Goal: Task Accomplishment & Management: Manage account settings

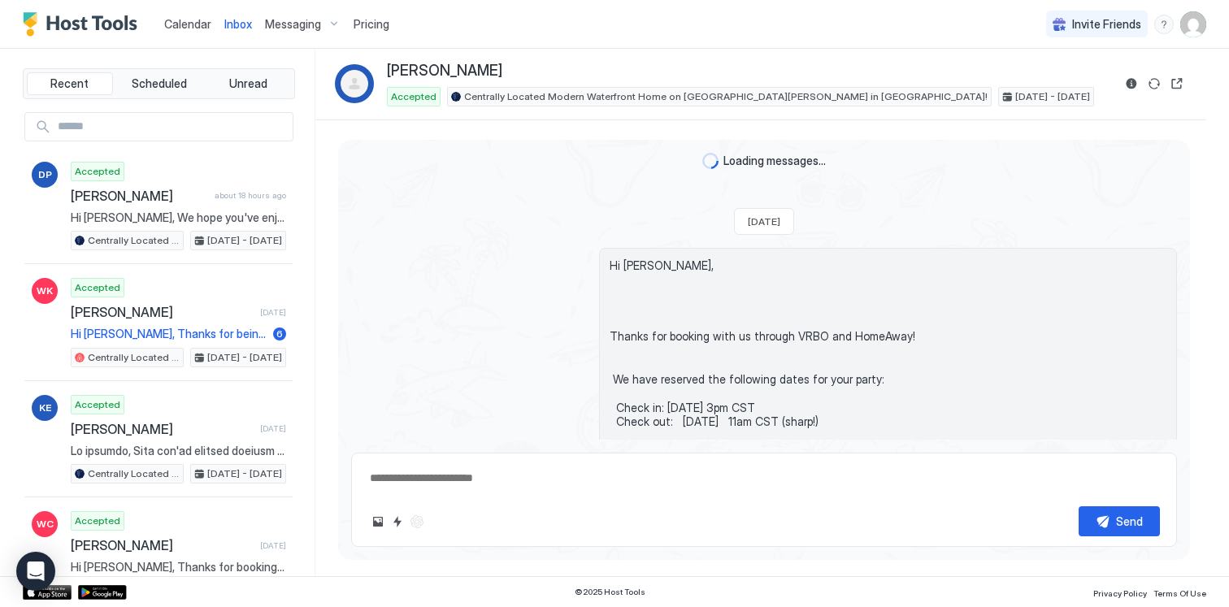
scroll to position [3855, 0]
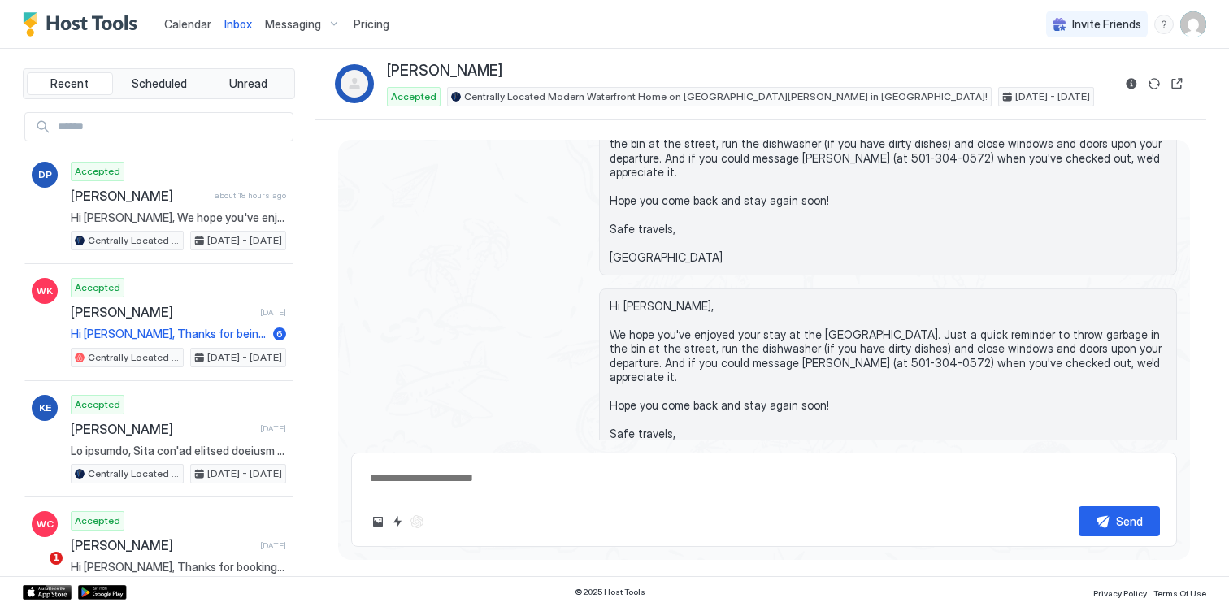
click at [241, 20] on span "Inbox" at bounding box center [238, 24] width 28 height 14
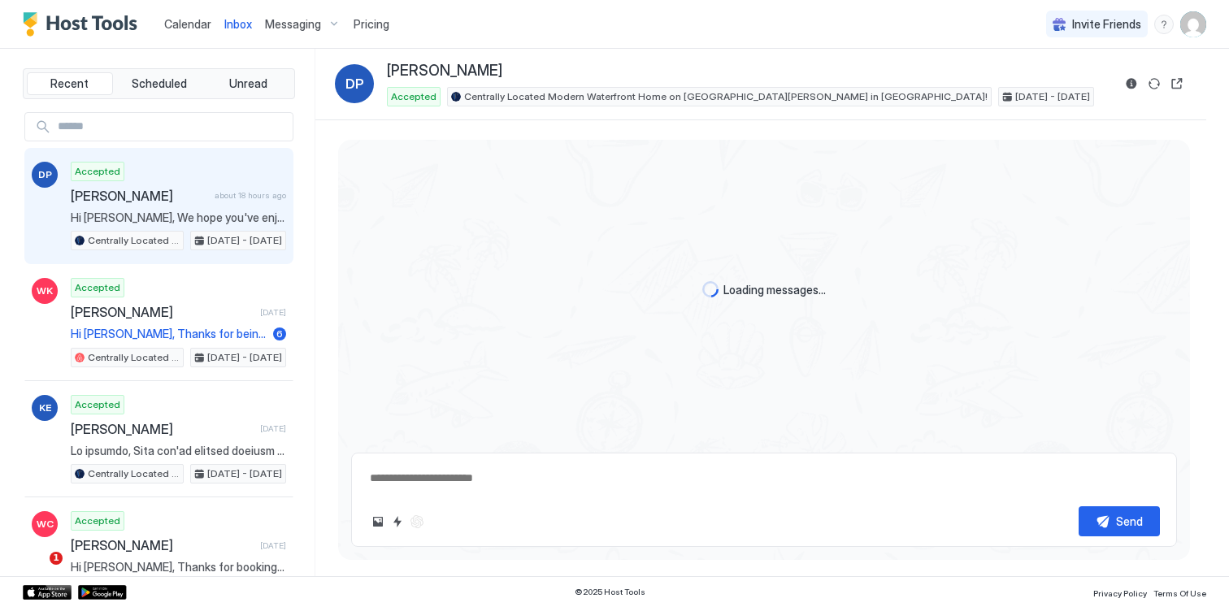
type textarea "*"
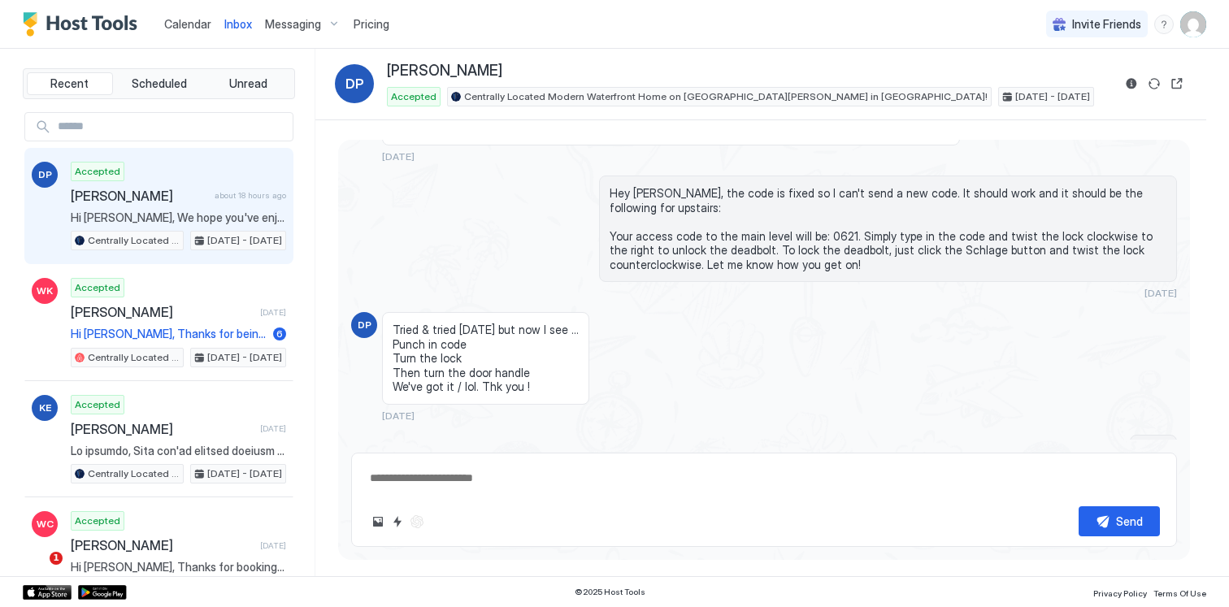
scroll to position [3103, 0]
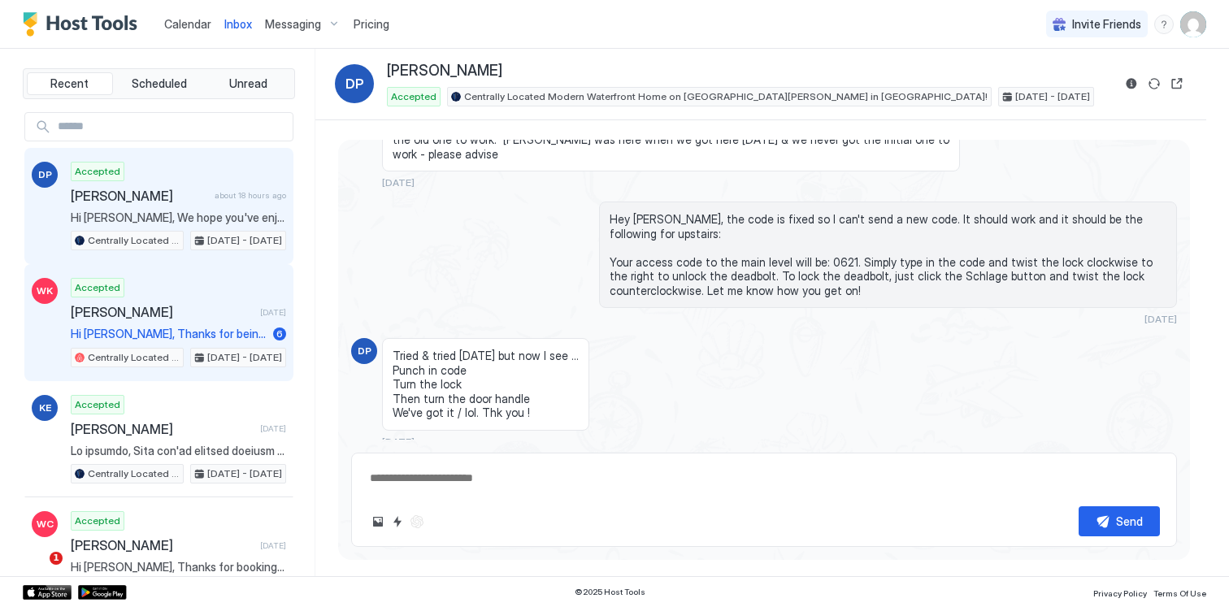
click at [188, 305] on span "[PERSON_NAME]" at bounding box center [162, 312] width 183 height 16
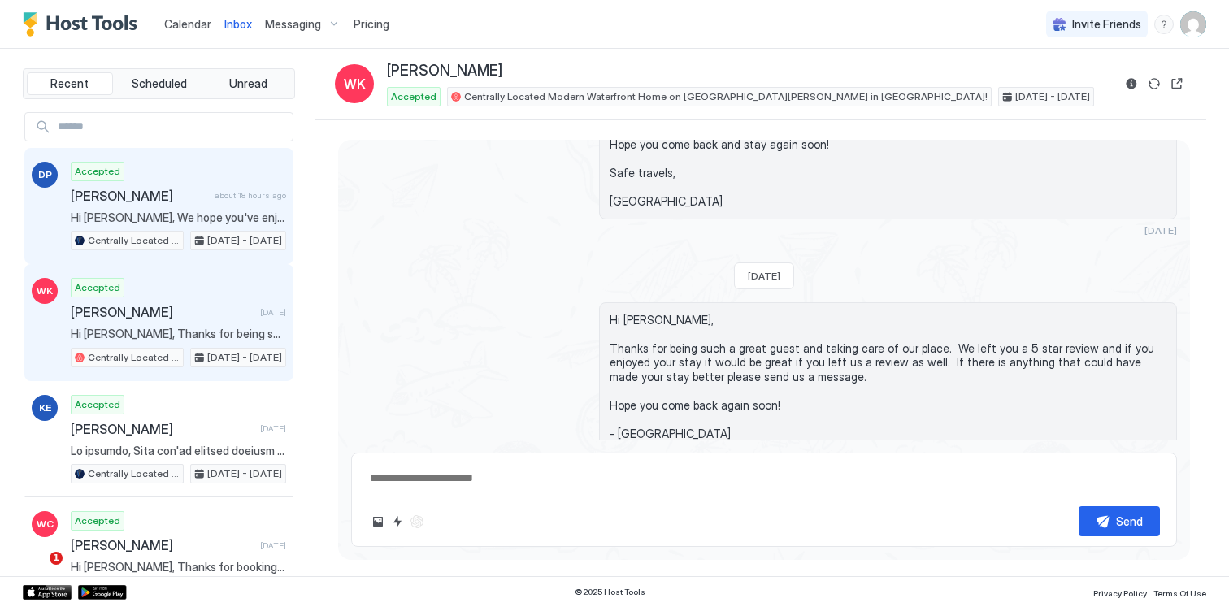
click at [169, 189] on span "[PERSON_NAME]" at bounding box center [139, 196] width 137 height 16
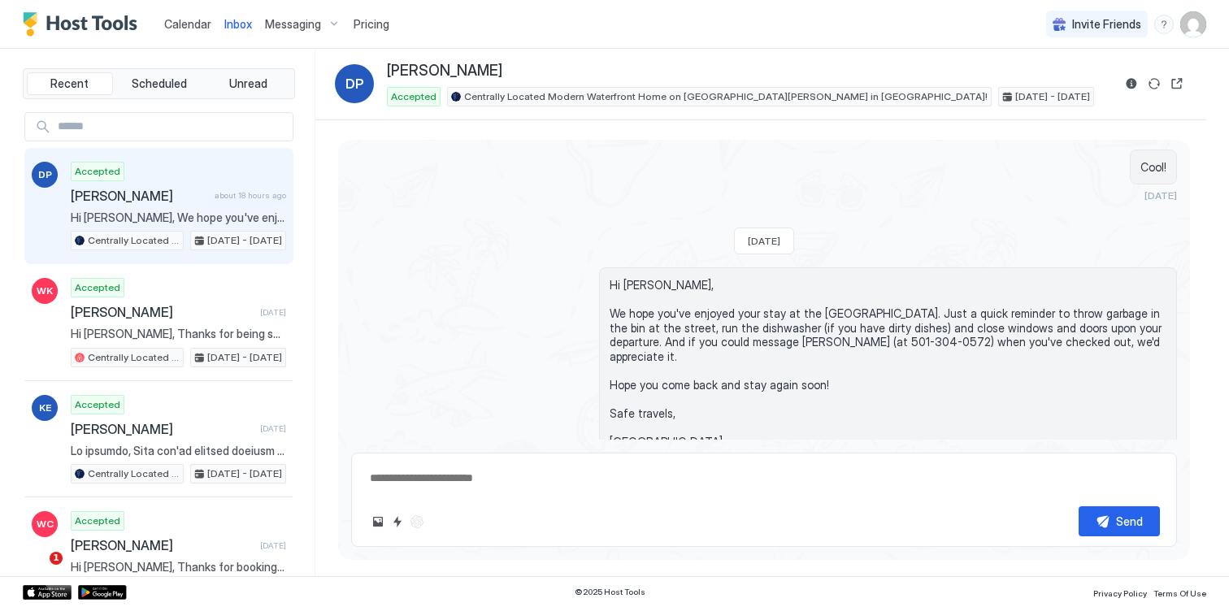
scroll to position [3443, 0]
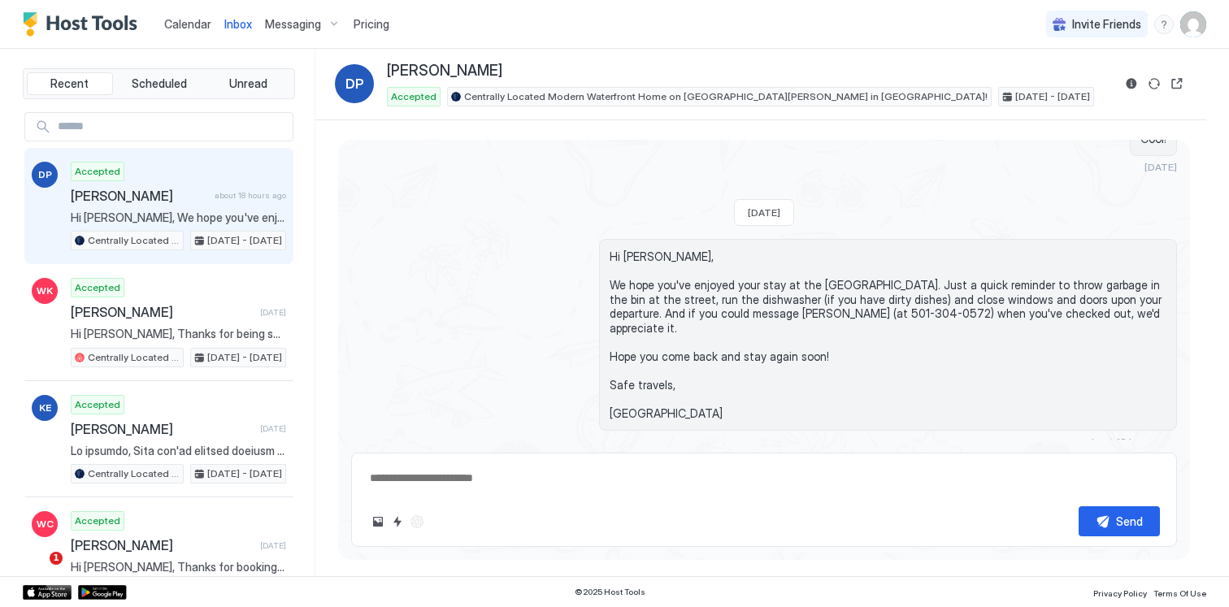
click at [293, 24] on span "Messaging" at bounding box center [293, 24] width 56 height 15
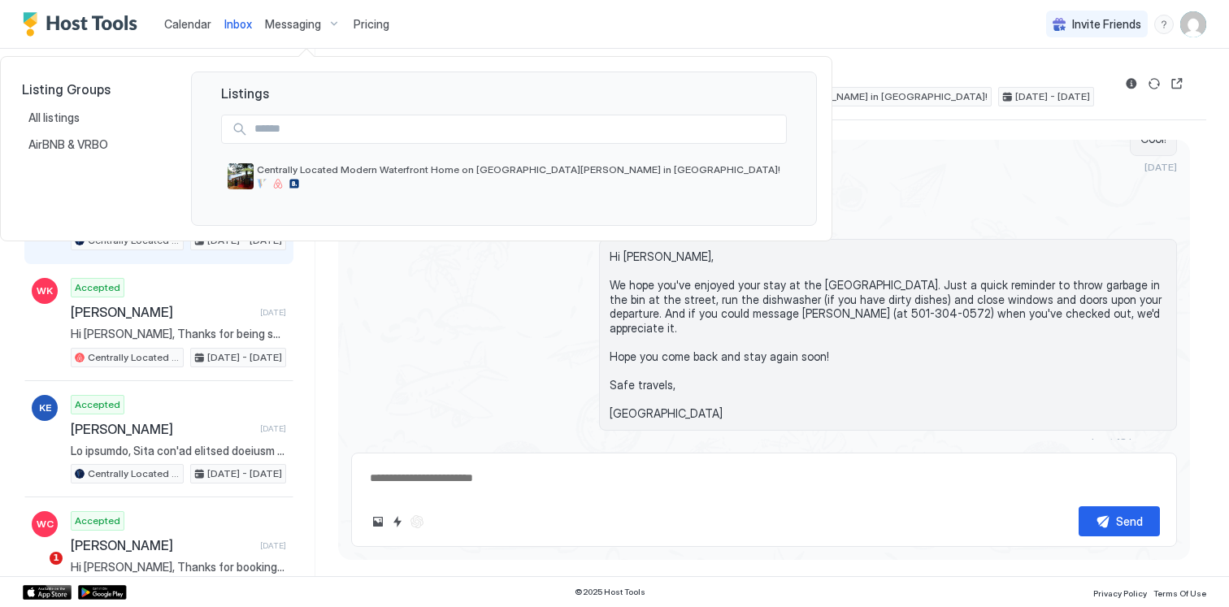
click at [293, 24] on div at bounding box center [614, 303] width 1229 height 607
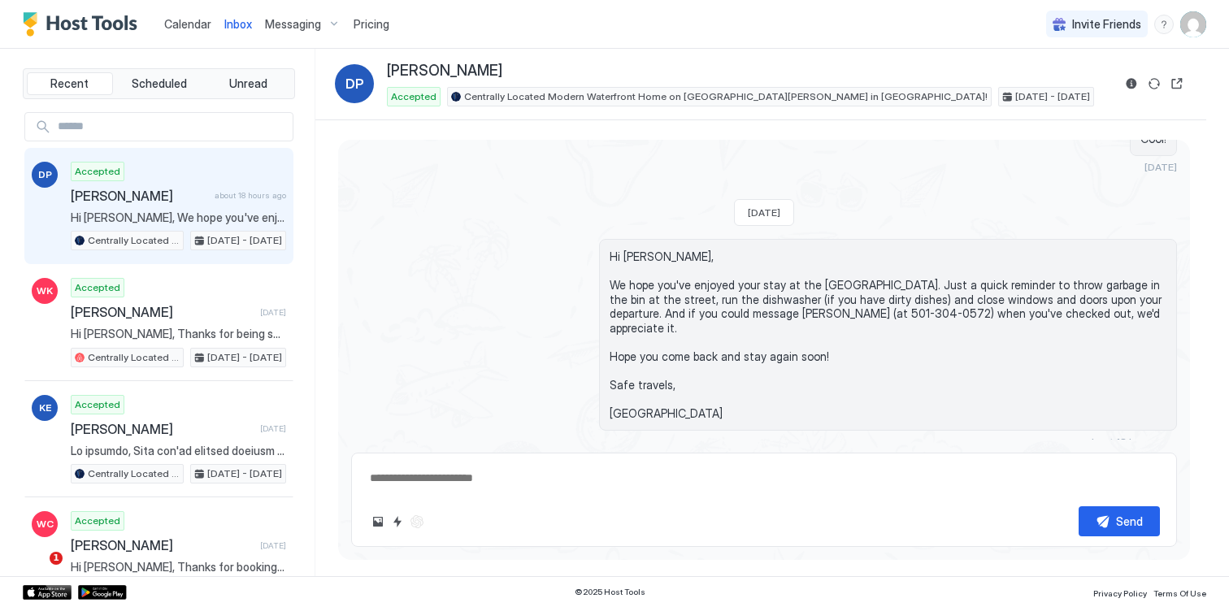
click at [189, 25] on span "Calendar" at bounding box center [187, 24] width 47 height 14
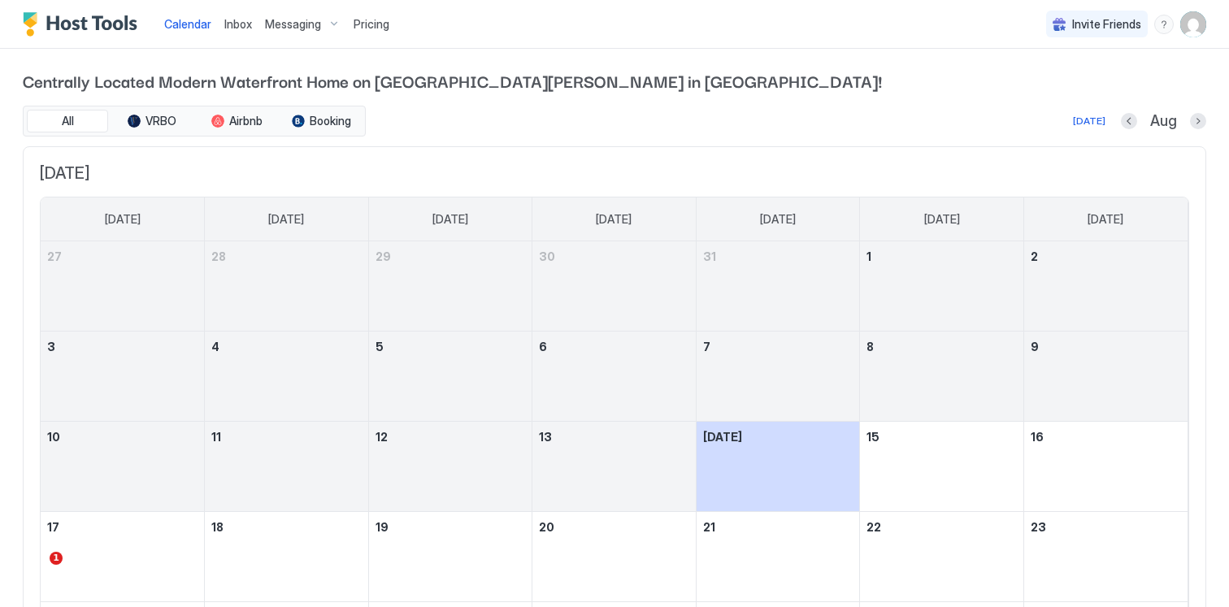
click at [241, 24] on span "Inbox" at bounding box center [238, 24] width 28 height 14
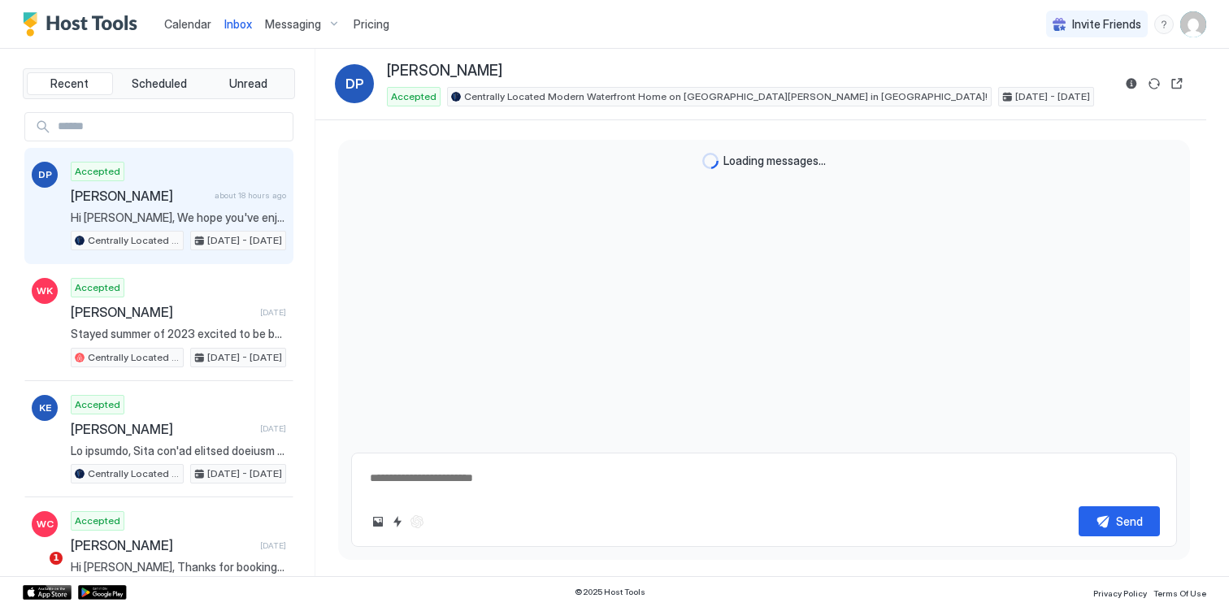
scroll to position [3443, 0]
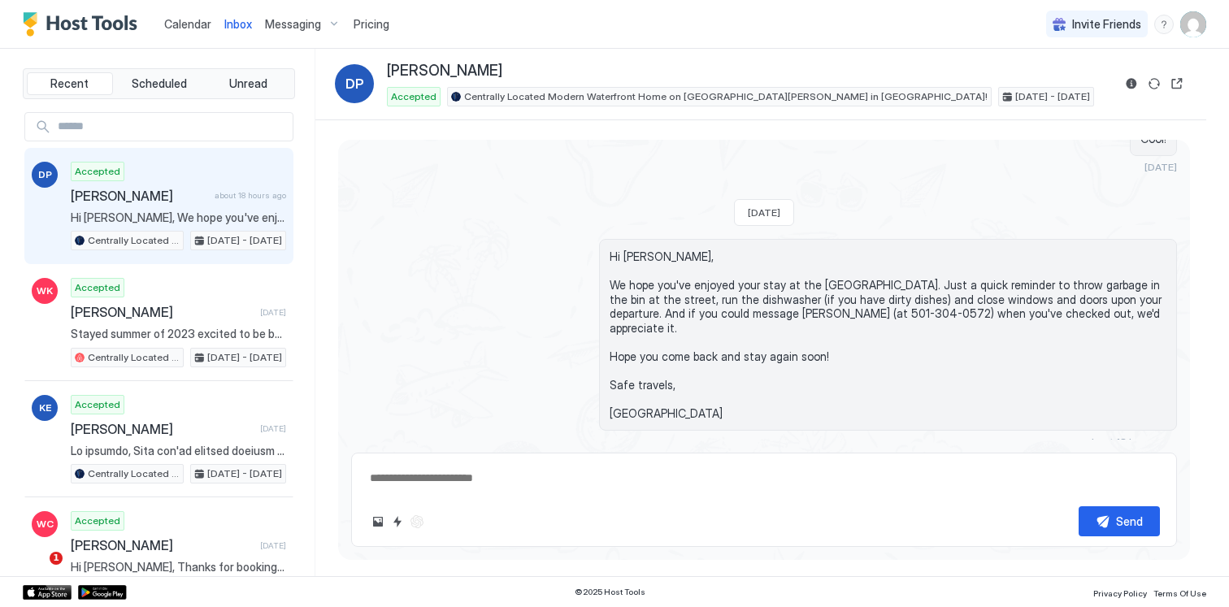
click at [297, 24] on span "Messaging" at bounding box center [293, 24] width 56 height 15
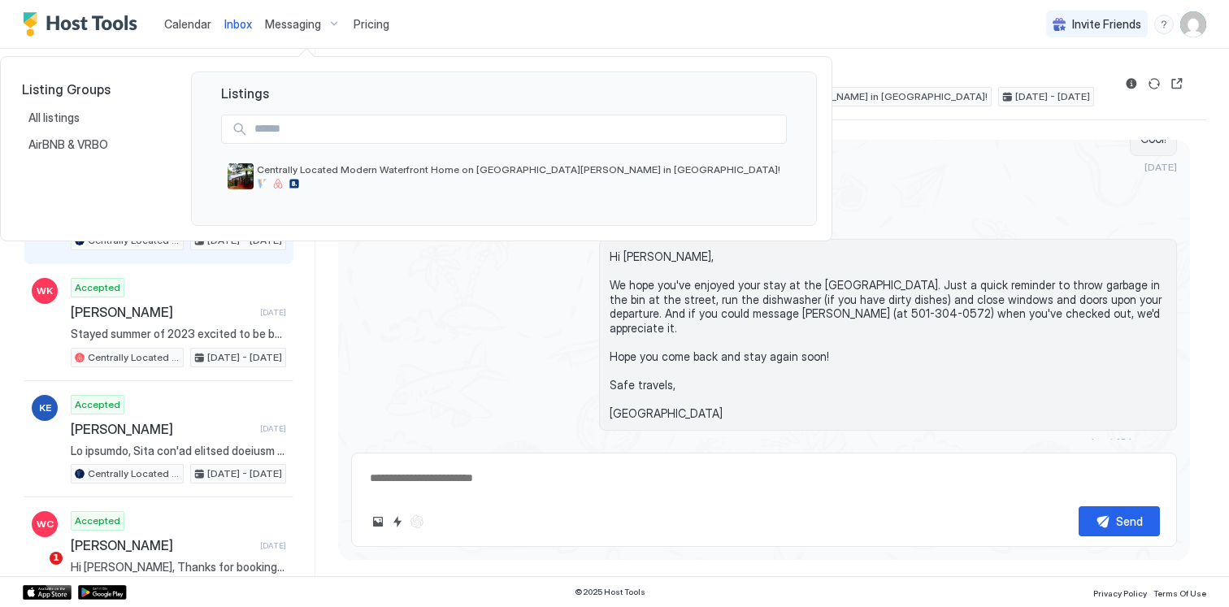
click at [1169, 20] on div at bounding box center [614, 303] width 1229 height 607
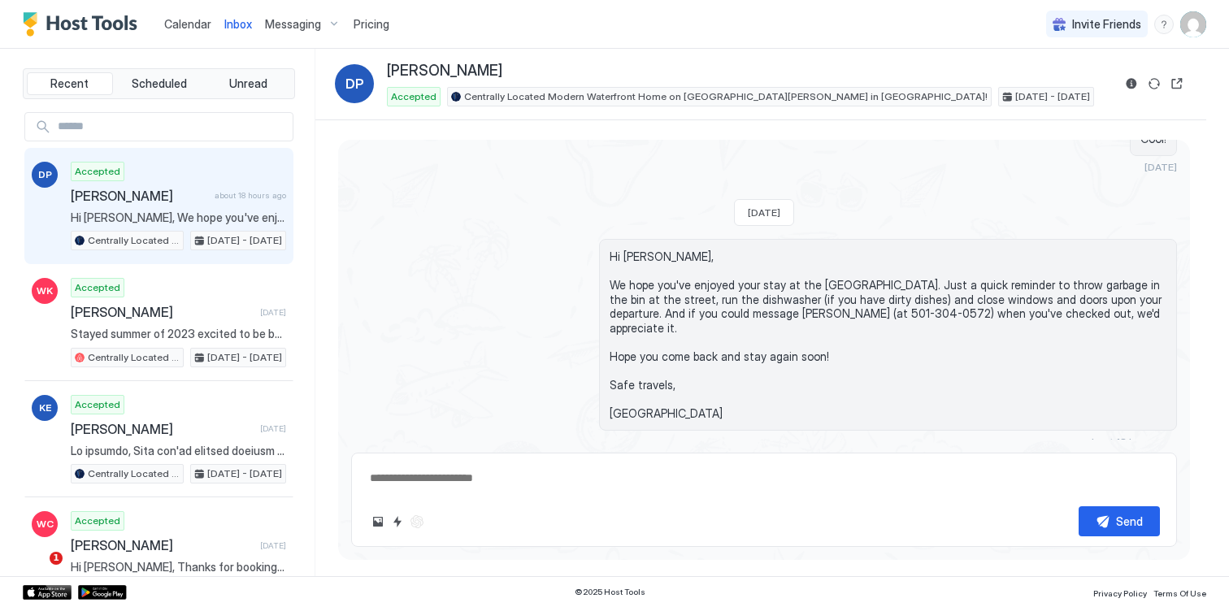
click at [1192, 23] on img "User profile" at bounding box center [1193, 24] width 26 height 26
click at [1064, 85] on span "Settings" at bounding box center [1047, 91] width 44 height 15
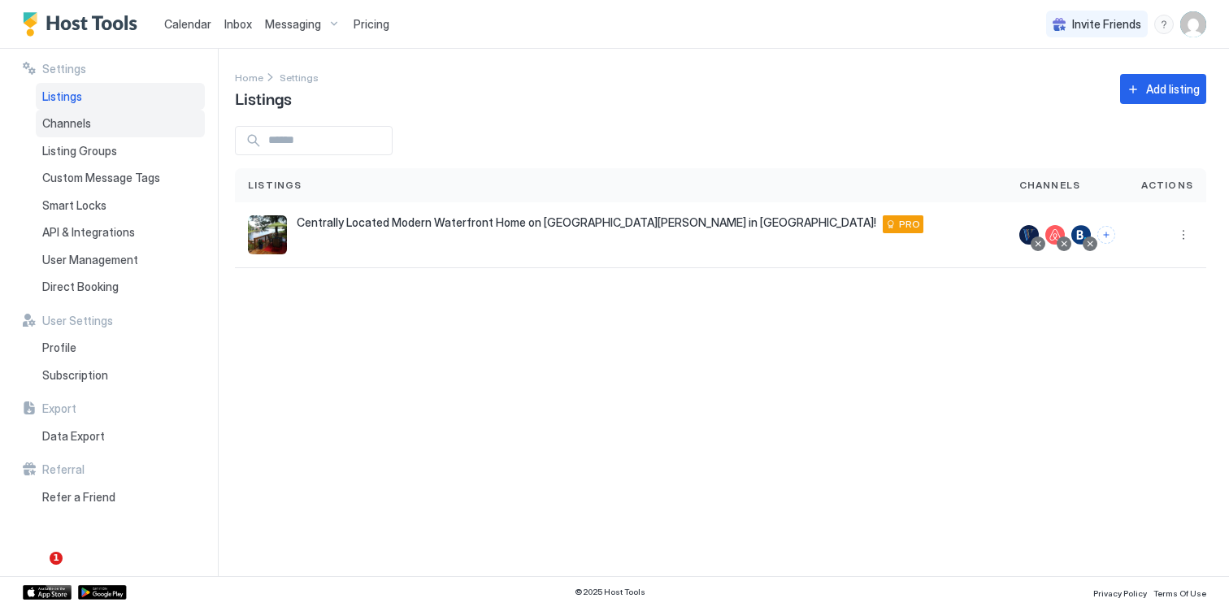
click at [87, 123] on span "Channels" at bounding box center [66, 123] width 49 height 15
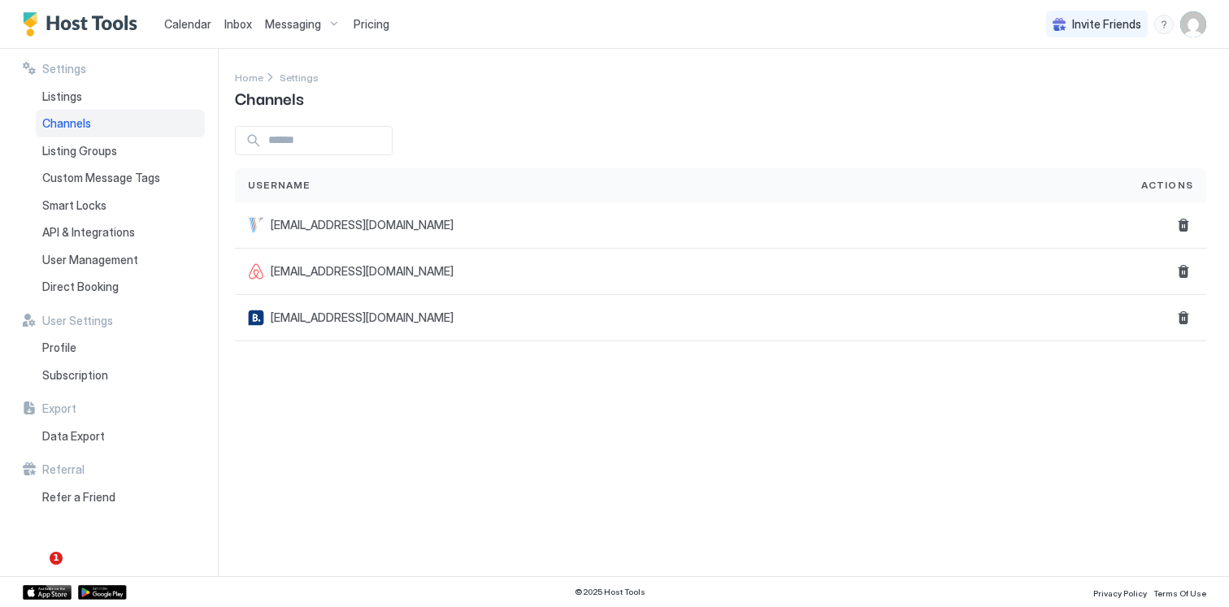
click at [244, 24] on span "Inbox" at bounding box center [238, 24] width 28 height 14
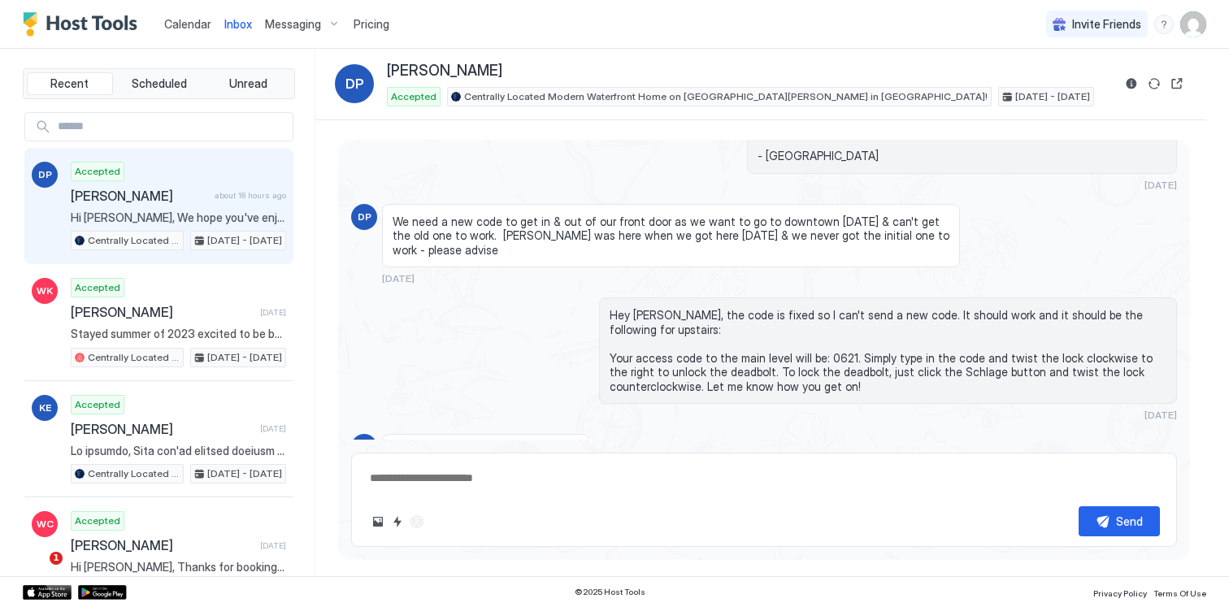
scroll to position [3443, 0]
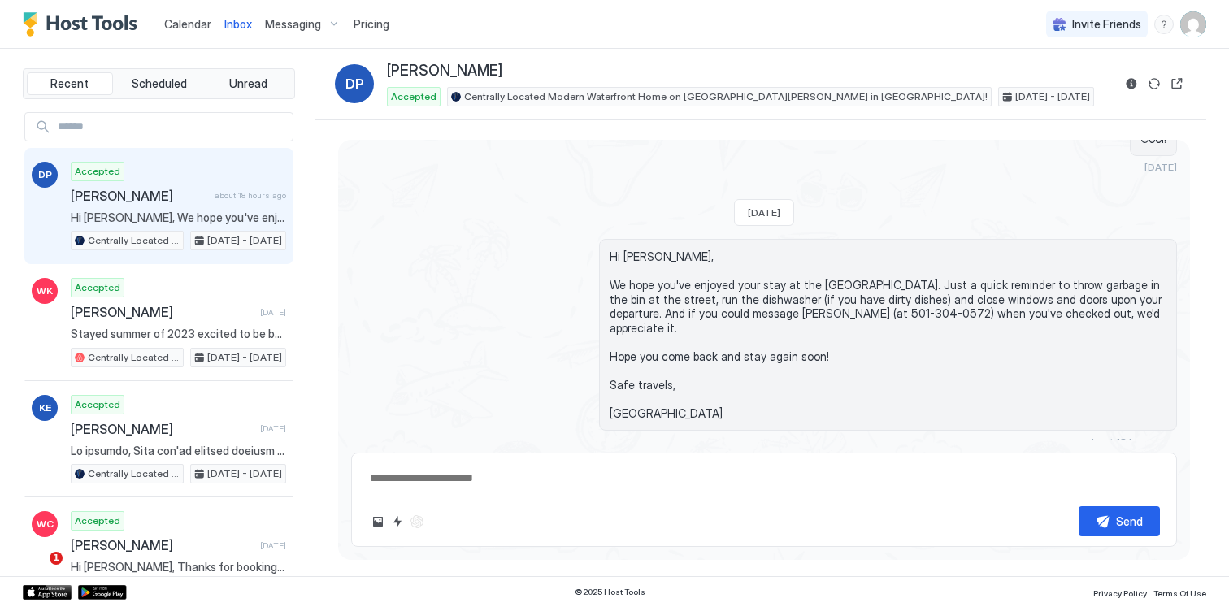
click at [1162, 24] on div "menu" at bounding box center [1164, 25] width 20 height 20
click at [1065, 72] on span "Running Status" at bounding box center [1032, 76] width 80 height 15
click at [246, 26] on span "Inbox" at bounding box center [238, 24] width 28 height 14
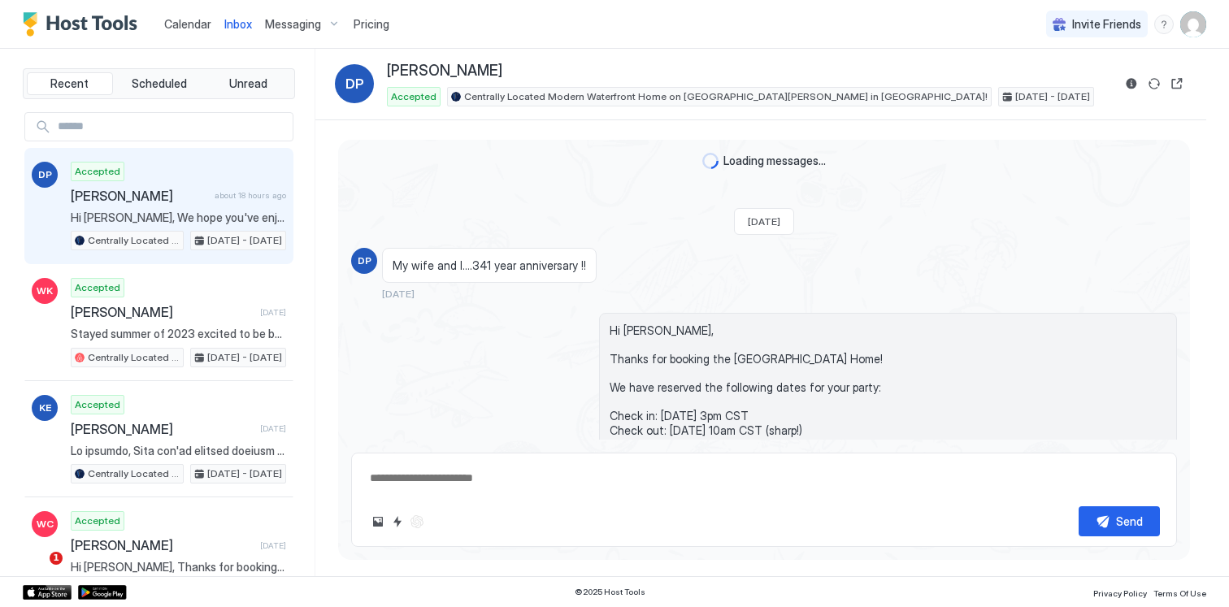
scroll to position [3443, 0]
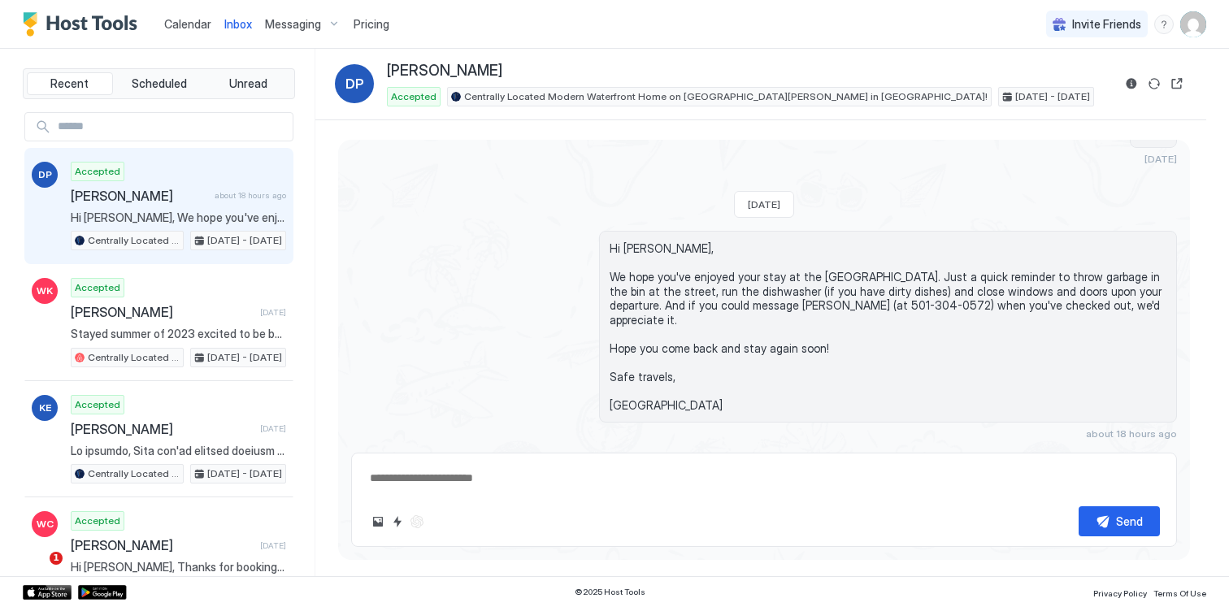
type textarea "*"
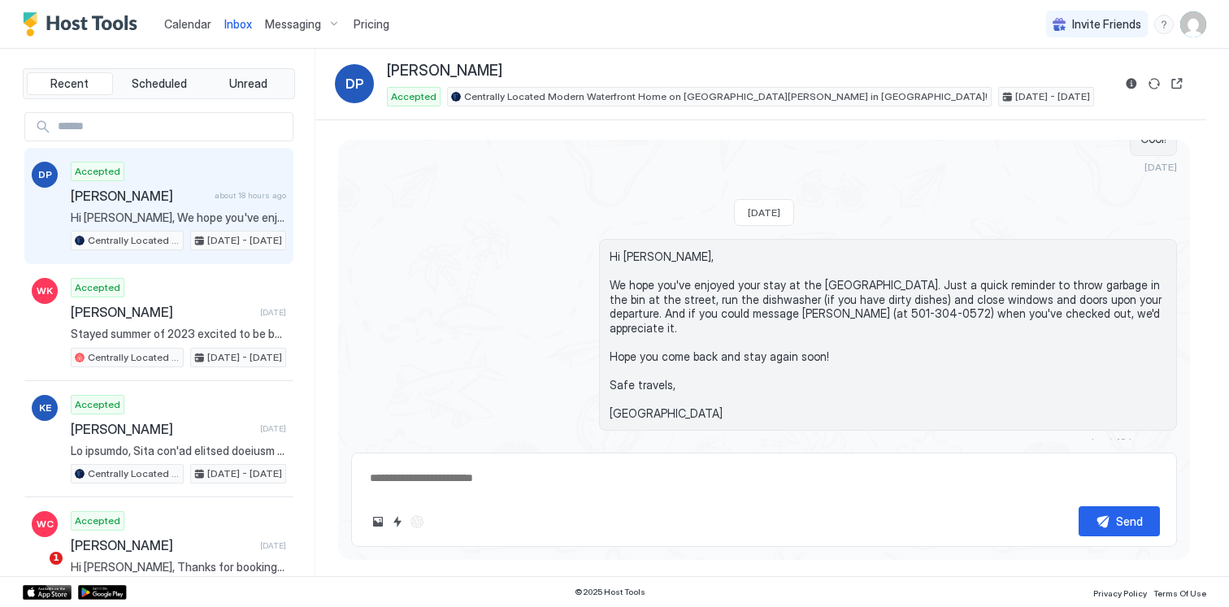
click at [1187, 23] on img "User profile" at bounding box center [1193, 24] width 26 height 26
click at [1049, 80] on div "Settings" at bounding box center [1102, 91] width 206 height 28
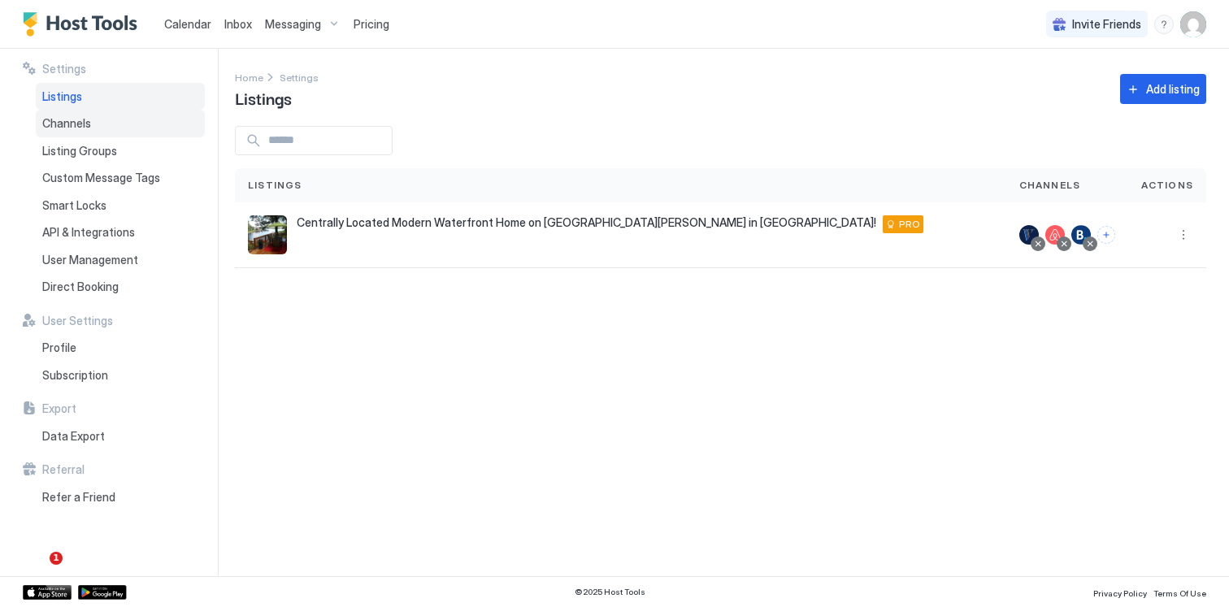
click at [97, 115] on div "Channels" at bounding box center [120, 124] width 169 height 28
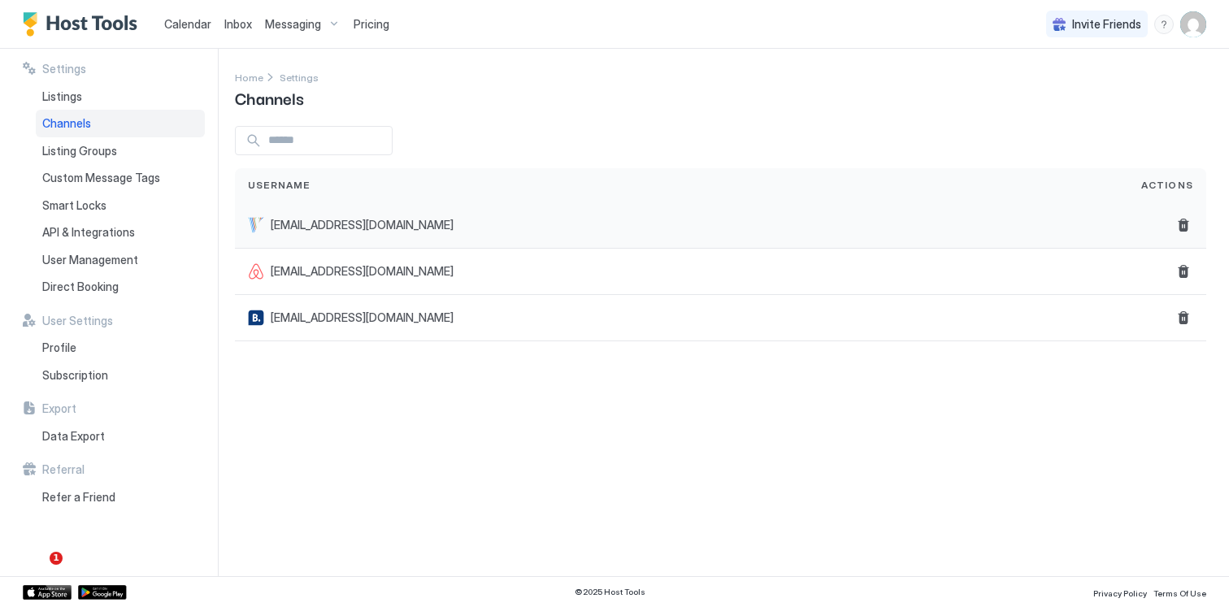
click at [342, 229] on span "stay@hotspringslakehome.com" at bounding box center [362, 225] width 183 height 15
click at [137, 156] on div "Listing Groups" at bounding box center [120, 151] width 169 height 28
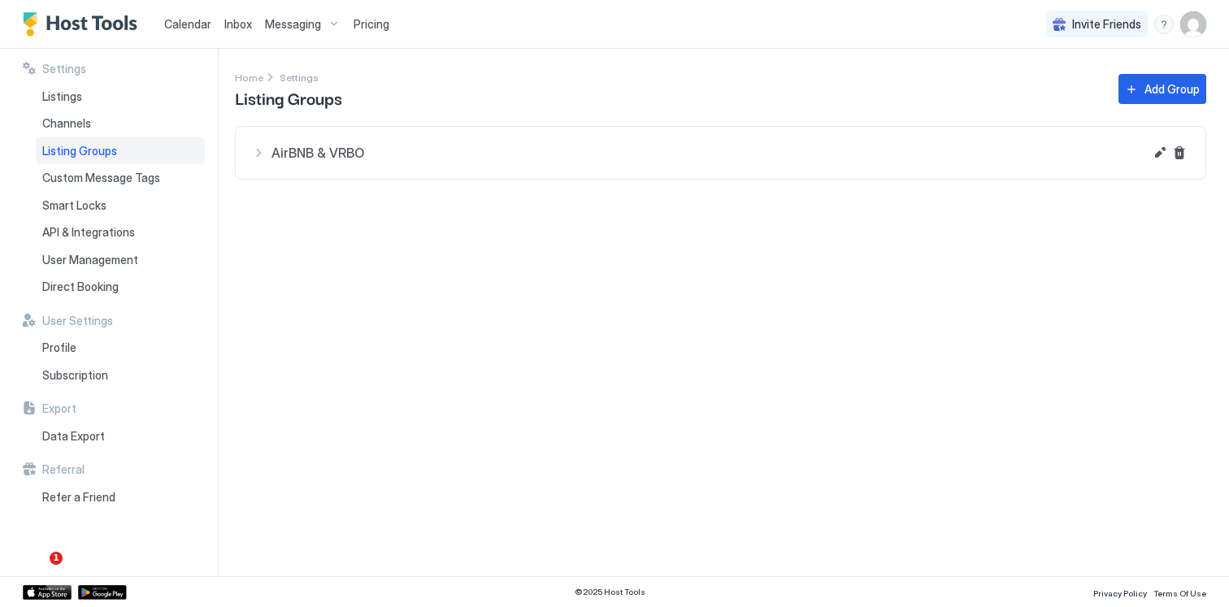
click at [305, 150] on span "AirBNB & VRBO" at bounding box center [707, 153] width 872 height 16
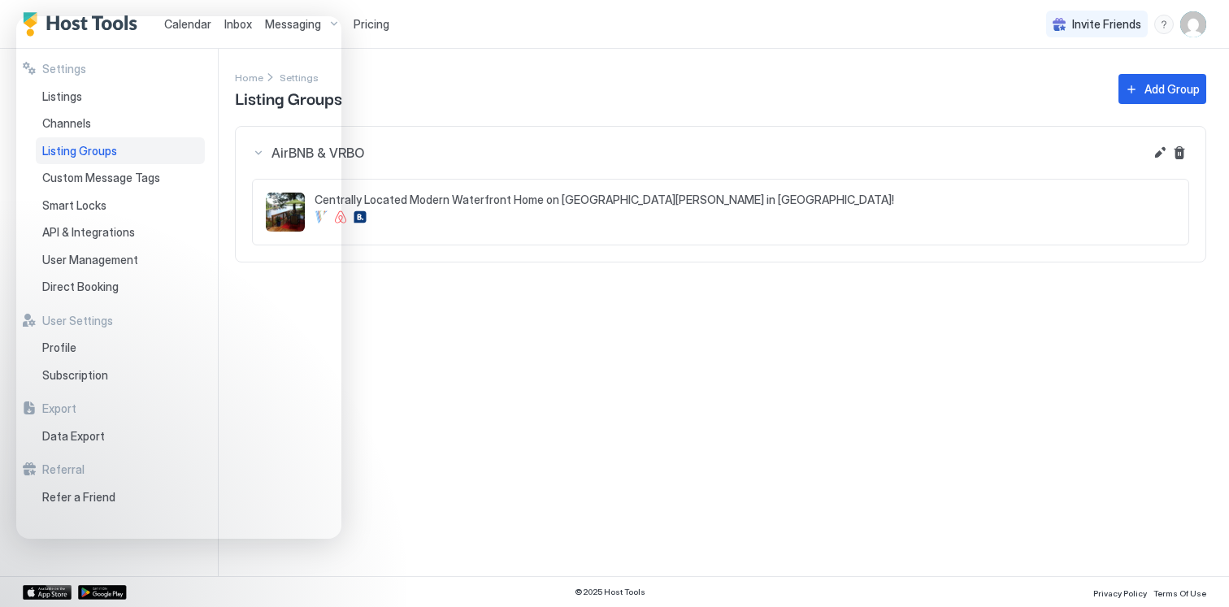
click at [480, 388] on div "Settings Home Settings Listing Groups Add Group AirBNB & VRBO Centrally Located…" at bounding box center [732, 312] width 994 height 527
click at [516, 360] on div "Settings Home Settings Listing Groups Add Group AirBNB & VRBO Centrally Located…" at bounding box center [732, 312] width 994 height 527
click at [672, 394] on div "Settings Home Settings Listing Groups Add Group AirBNB & VRBO Centrally Located…" at bounding box center [732, 312] width 994 height 527
